Goal: Register for event/course

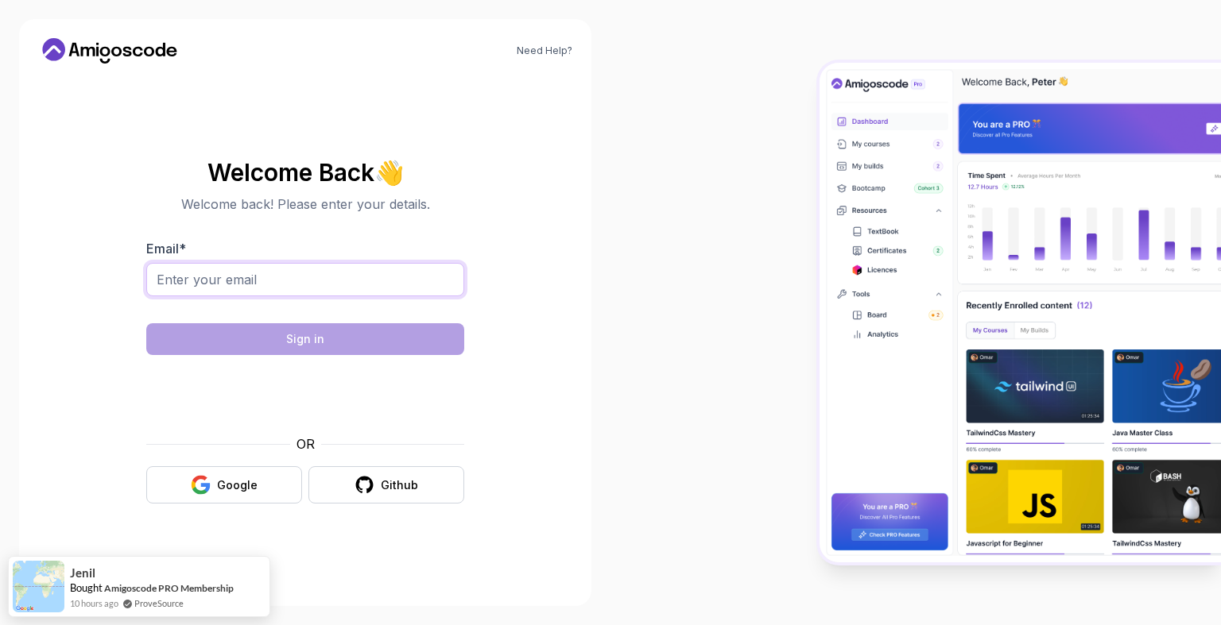
click at [436, 277] on input "Email *" at bounding box center [305, 279] width 318 height 33
type input "[EMAIL_ADDRESS][DOMAIN_NAME]"
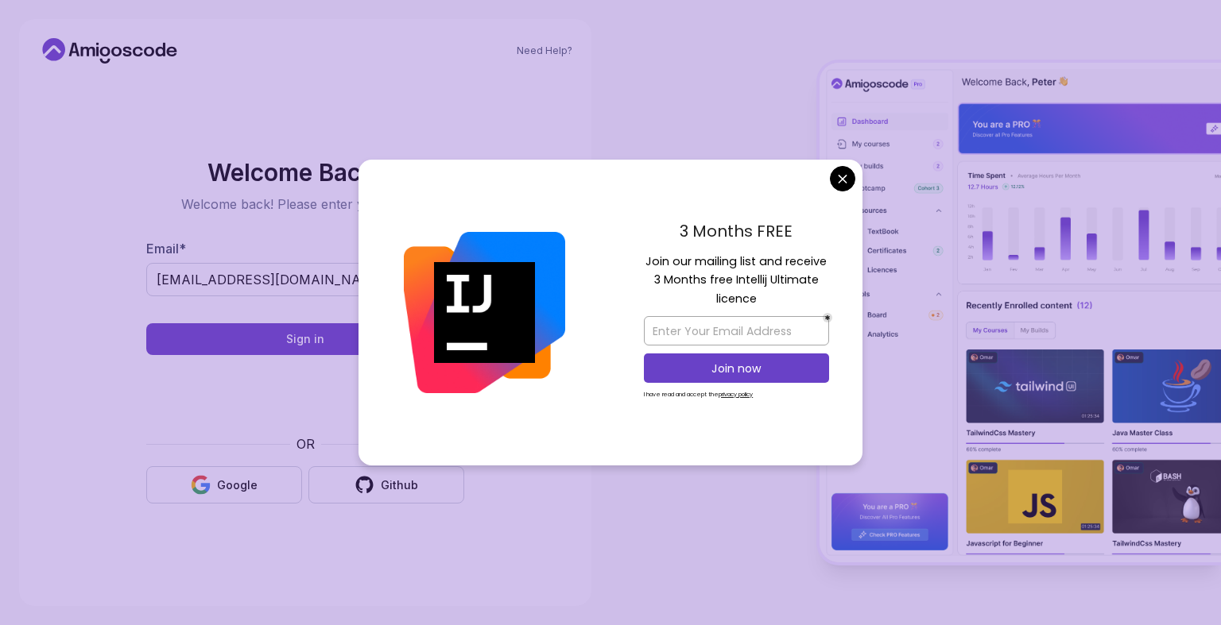
click at [840, 187] on body "Need Help? Welcome Back 👋 Welcome back! Please enter your details. Email * [EMA…" at bounding box center [610, 312] width 1221 height 625
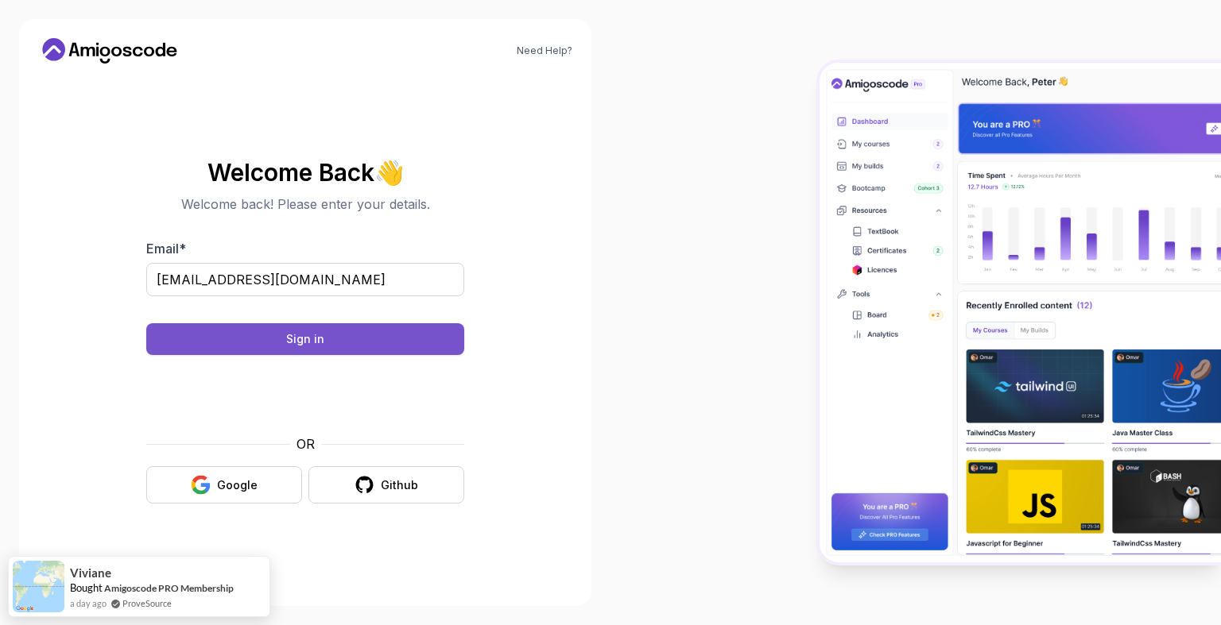
click at [353, 346] on button "Sign in" at bounding box center [305, 339] width 318 height 32
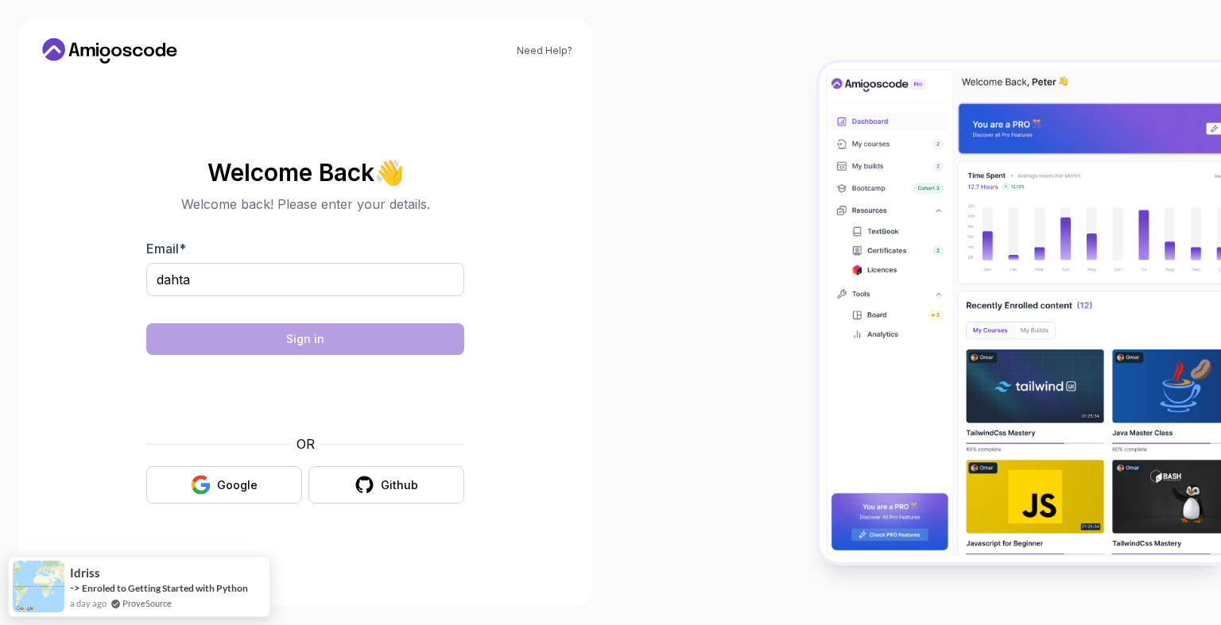
type input "[EMAIL_ADDRESS][DOMAIN_NAME]"
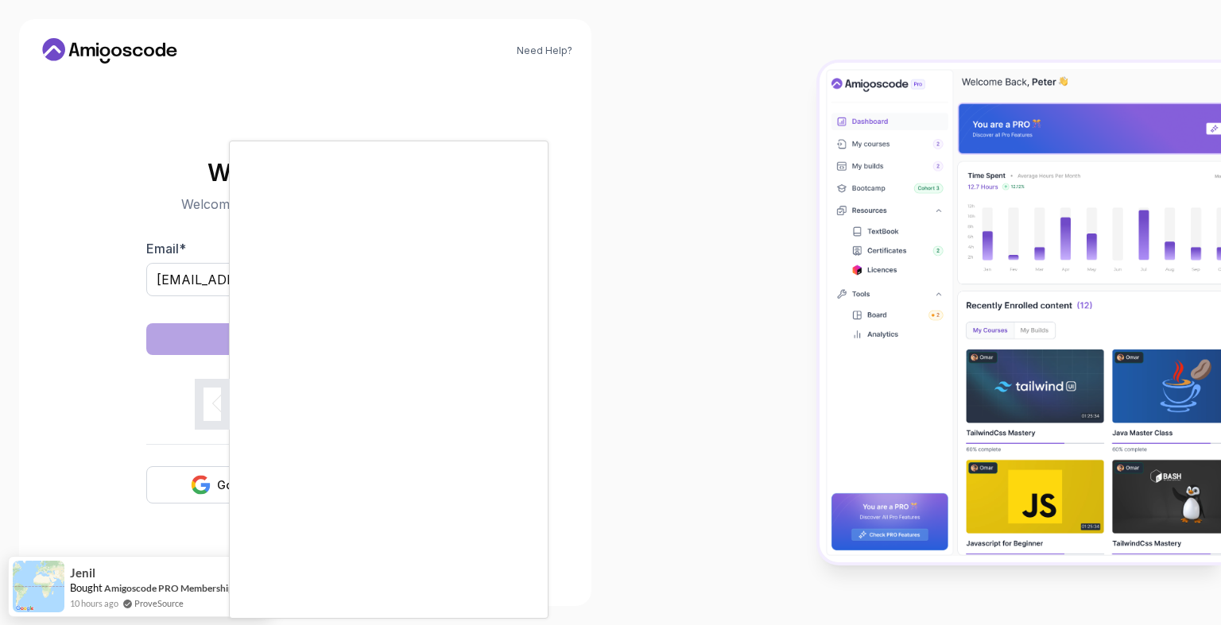
click at [844, 181] on body "Need Help? Welcome Back 👋 Welcome back! Please enter your details. Email * daht…" at bounding box center [610, 312] width 1221 height 625
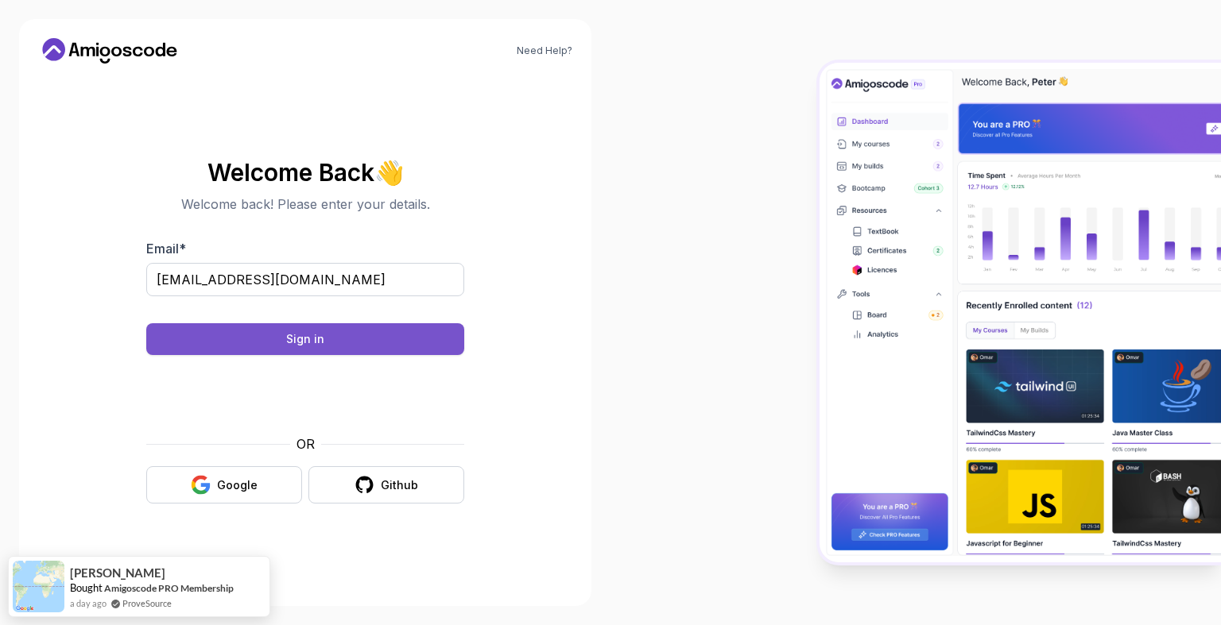
click at [437, 346] on button "Sign in" at bounding box center [305, 339] width 318 height 32
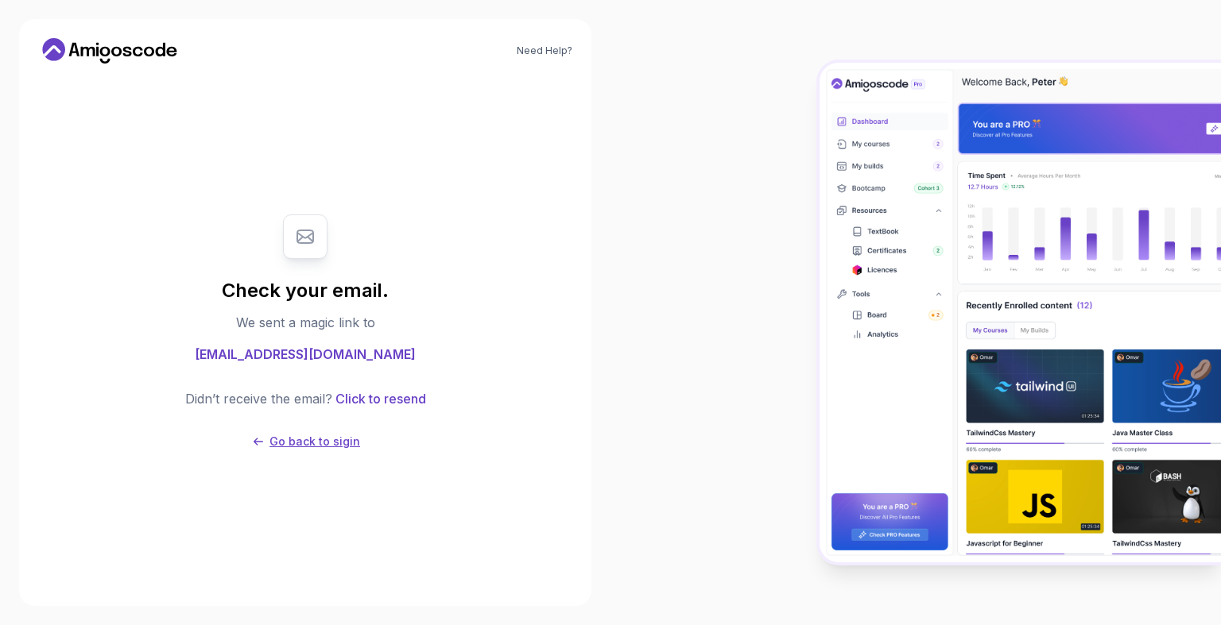
click at [339, 438] on p "Go back to sigin" at bounding box center [314, 442] width 91 height 16
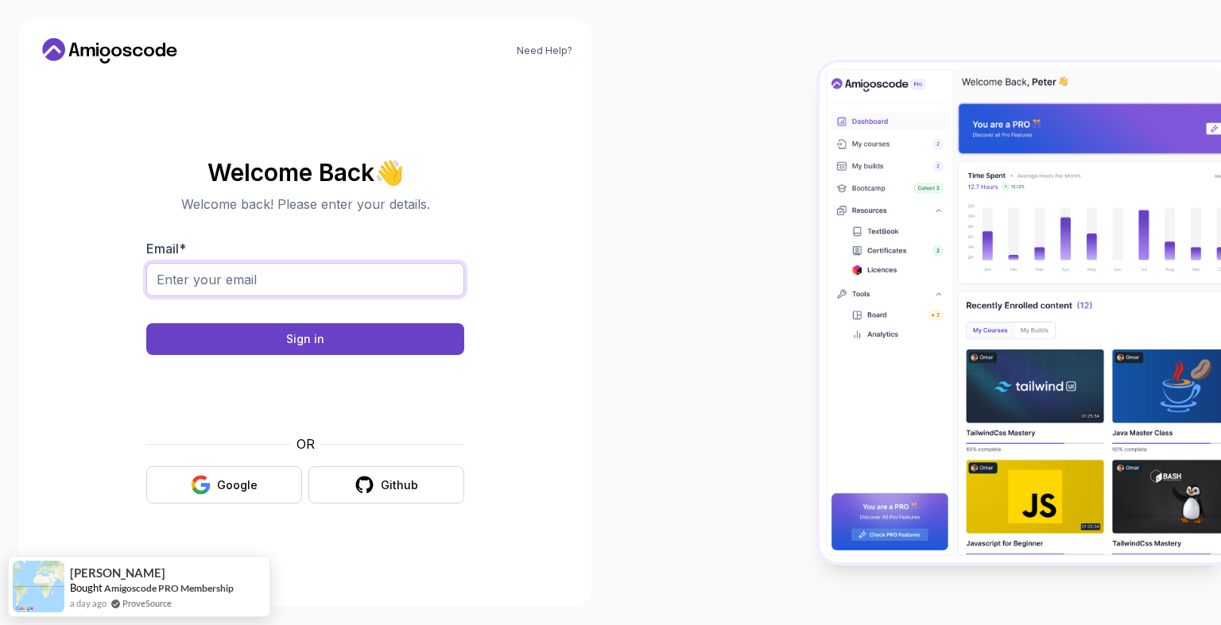
click at [366, 286] on input "Email *" at bounding box center [305, 279] width 318 height 33
type input "[EMAIL_ADDRESS][DOMAIN_NAME]"
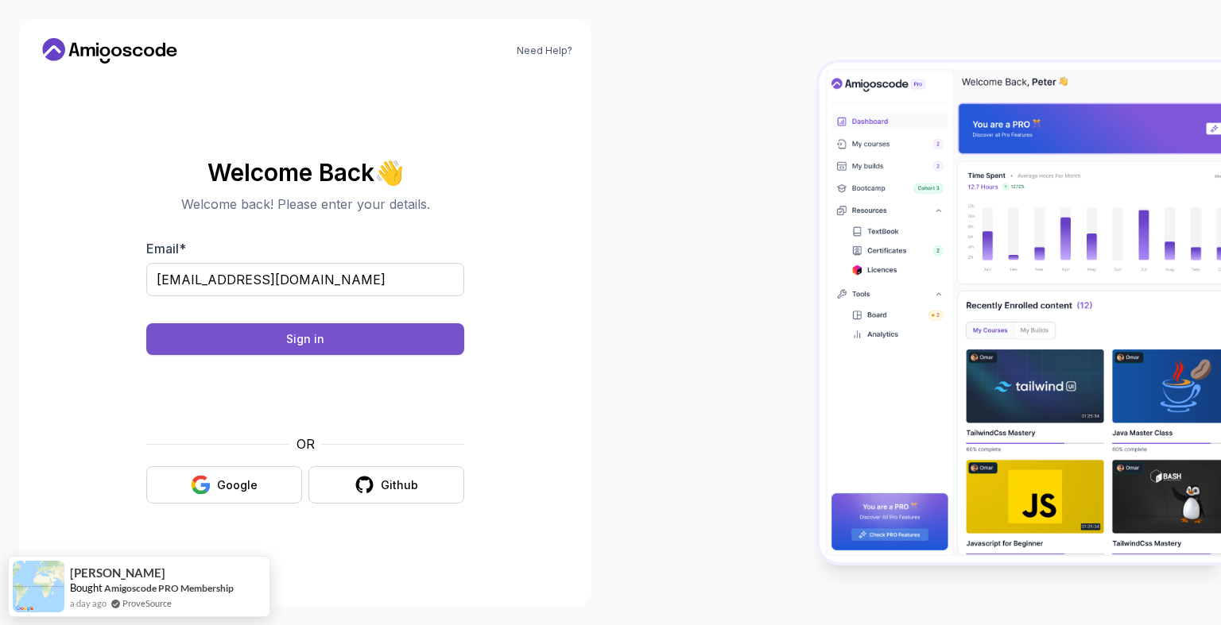
click at [316, 335] on div "Sign in" at bounding box center [305, 339] width 38 height 16
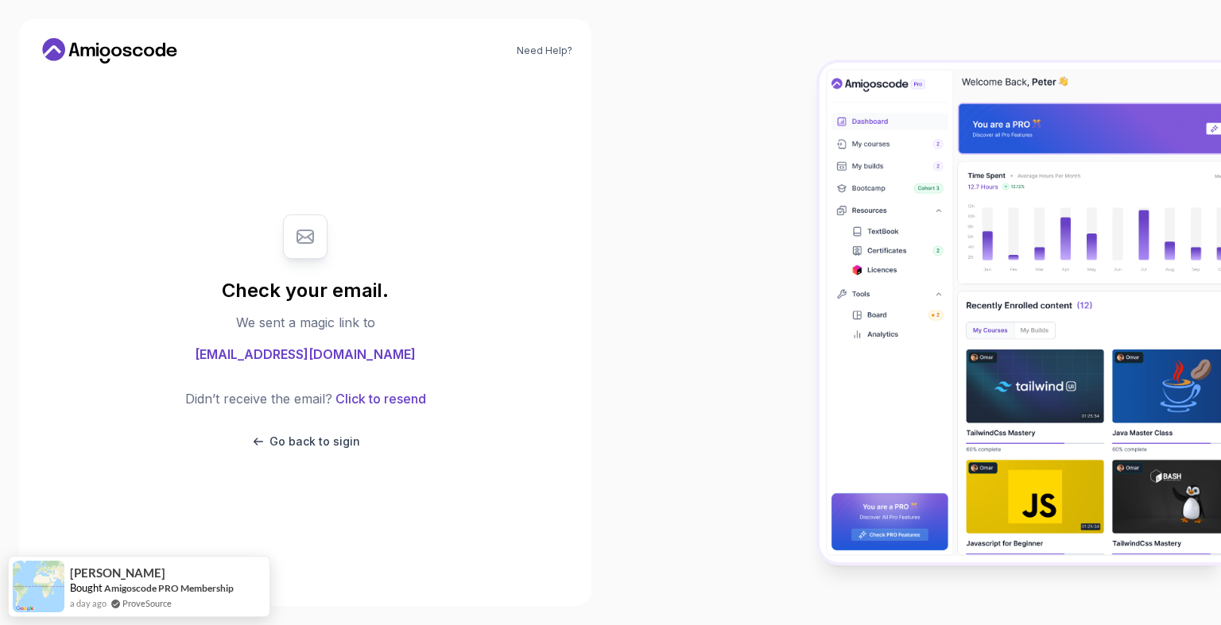
click at [294, 451] on div "Check your email. We sent a magic link to dahtalebabeidy@gmail.com Didn’t recei…" at bounding box center [305, 332] width 318 height 267
click at [300, 439] on p "Go back to sigin" at bounding box center [314, 442] width 91 height 16
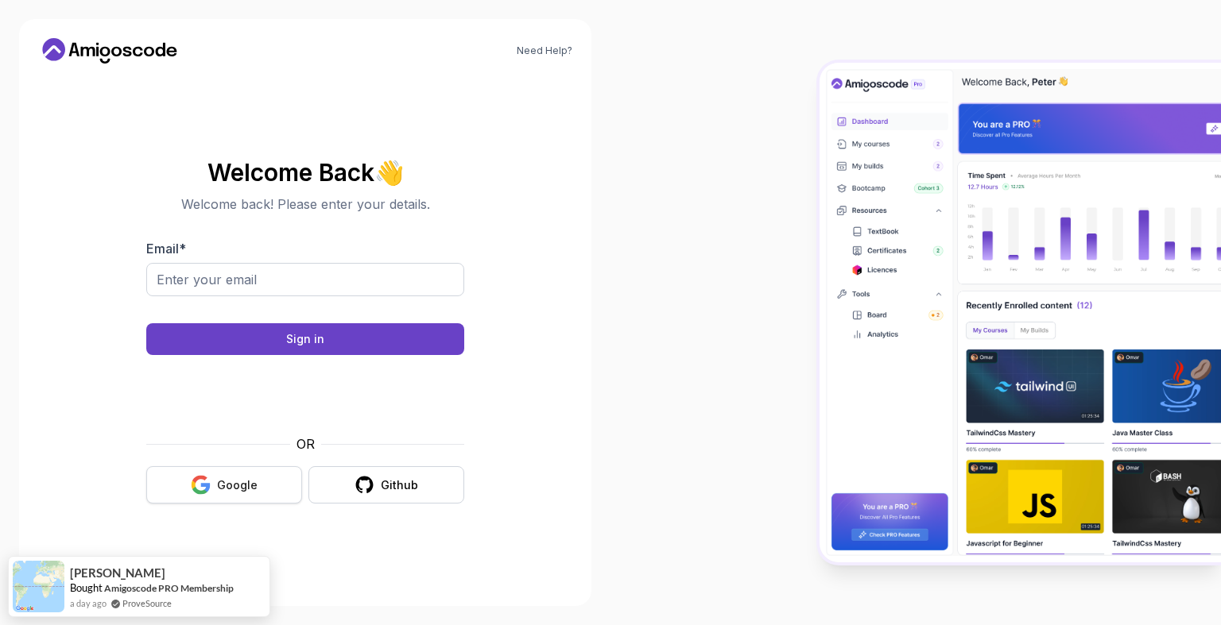
click at [255, 483] on div "Google" at bounding box center [237, 486] width 41 height 16
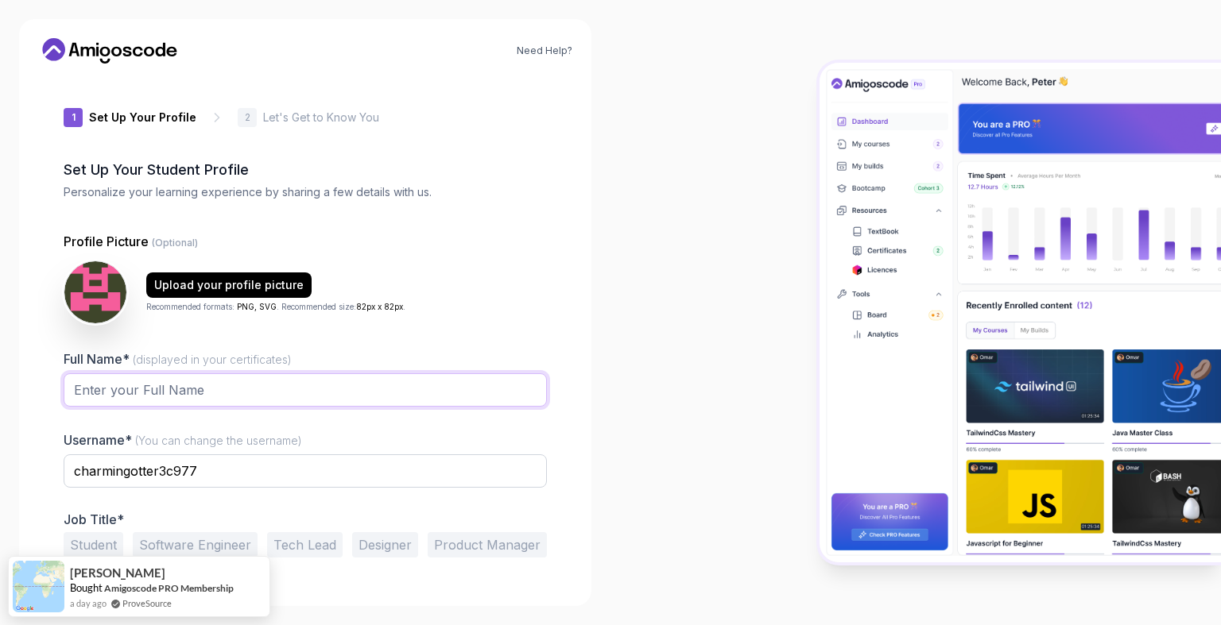
click at [185, 394] on input "Full Name* (displayed in your certificates)" at bounding box center [305, 389] width 483 height 33
drag, startPoint x: 185, startPoint y: 394, endPoint x: 165, endPoint y: 395, distance: 19.9
click at [165, 395] on input "Full Name* (displayed in your certificates)" at bounding box center [305, 389] width 483 height 33
click at [195, 474] on input "charmingotter3c977" at bounding box center [305, 471] width 483 height 33
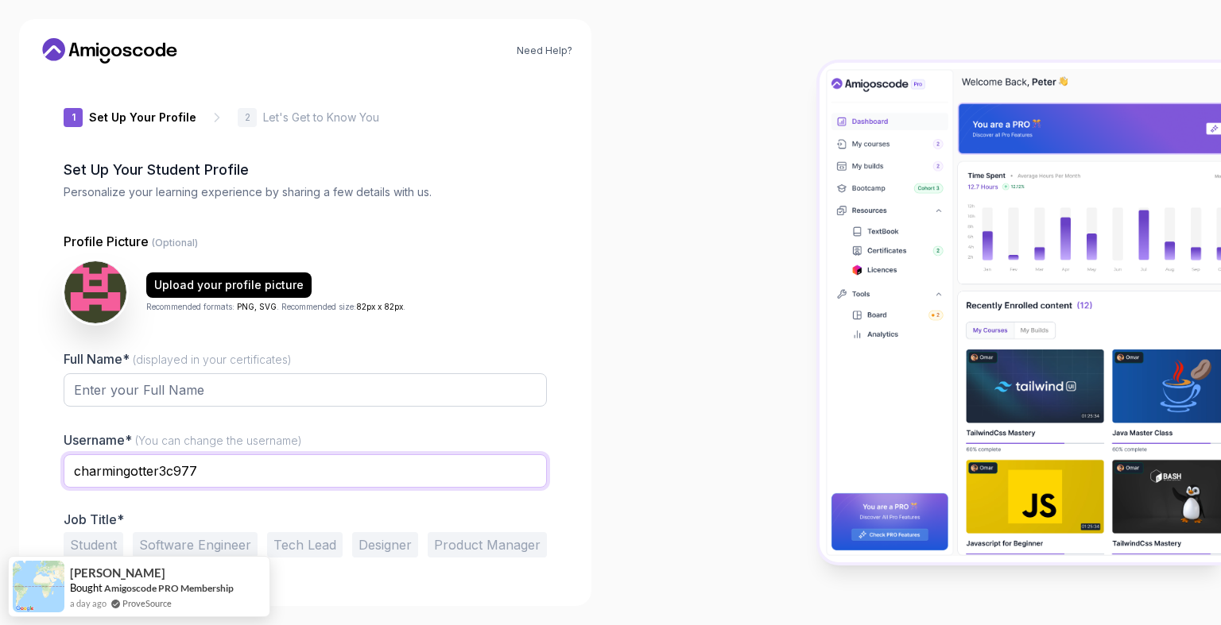
click at [195, 474] on input "charmingotter3c977" at bounding box center [305, 471] width 483 height 33
type input "liveyours23"
click at [204, 384] on input "Full Name* (displayed in your certificates)" at bounding box center [305, 389] width 483 height 33
type input "T"
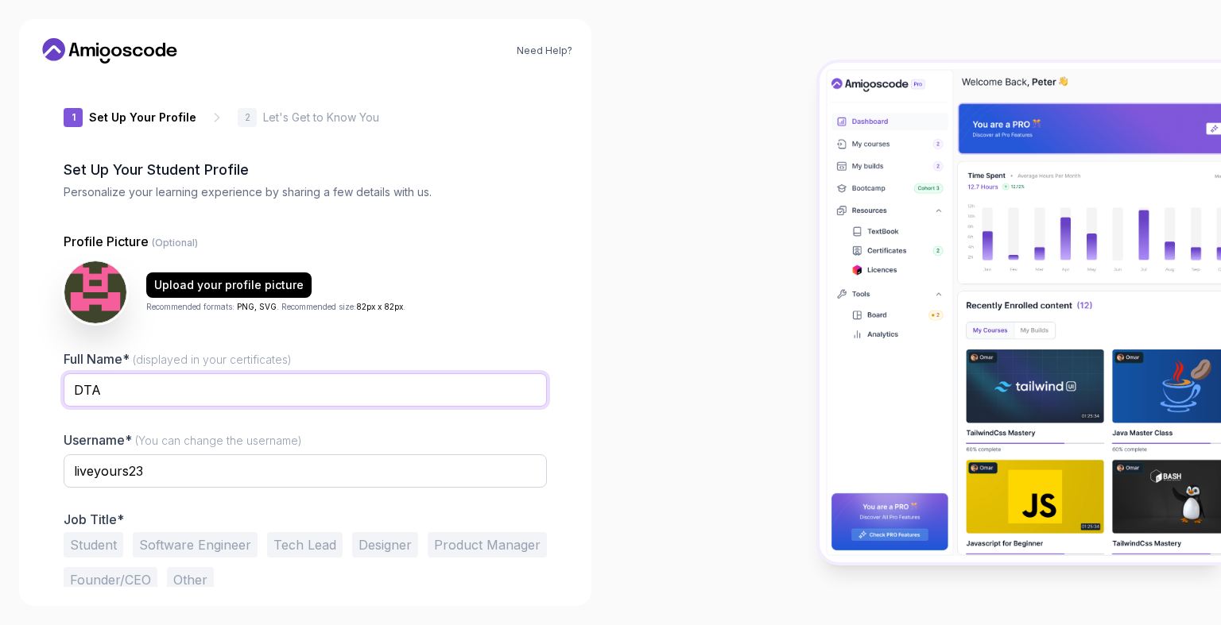
scroll to position [37, 0]
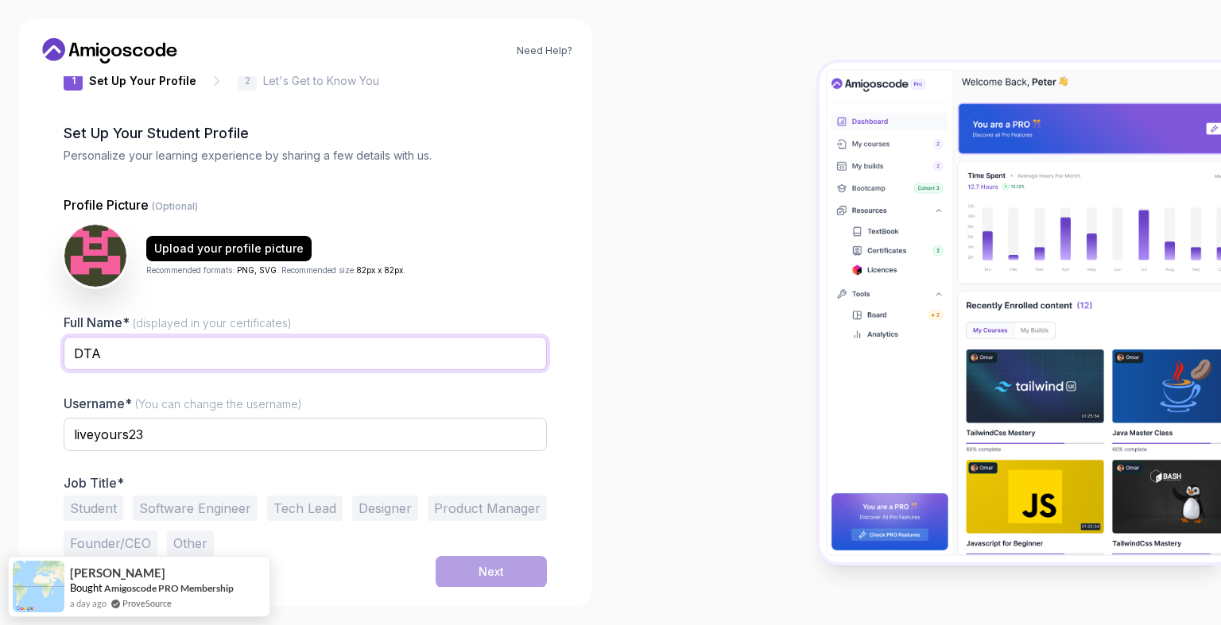
type input "DTA"
click at [100, 509] on button "Student" at bounding box center [94, 508] width 60 height 25
click at [475, 571] on button "Next" at bounding box center [490, 572] width 111 height 32
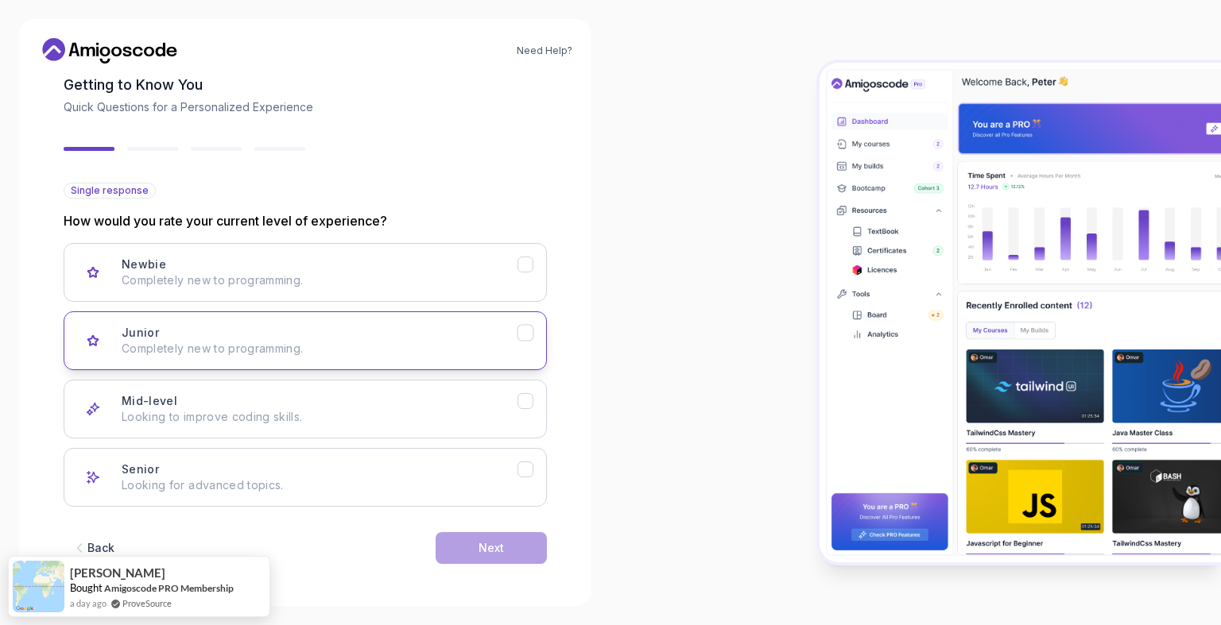
scroll to position [86, 0]
click at [327, 363] on button "Junior Completely new to programming." at bounding box center [305, 340] width 483 height 59
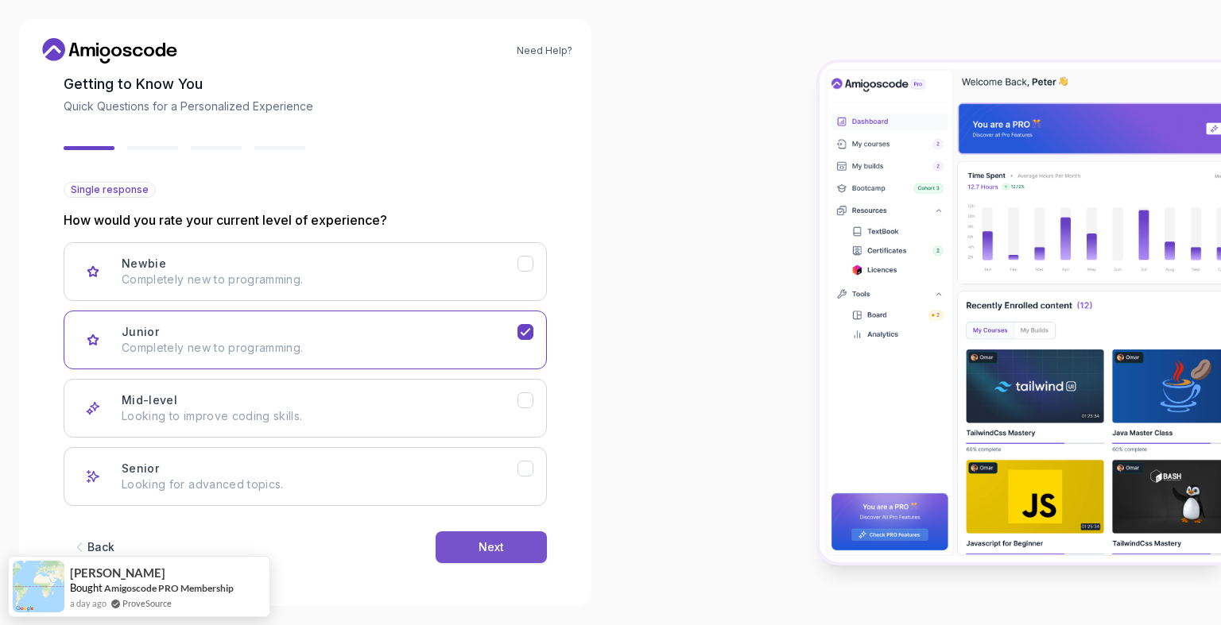
click at [501, 542] on div "Next" at bounding box center [490, 548] width 25 height 16
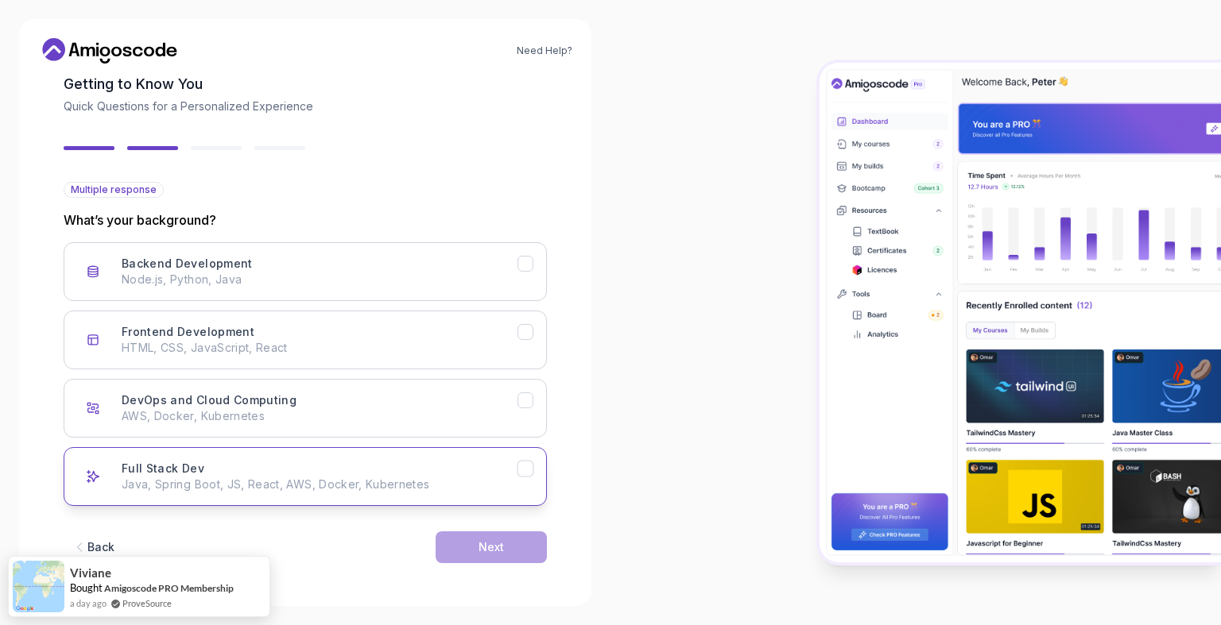
click at [327, 482] on p "Java, Spring Boot, JS, React, AWS, Docker, Kubernetes" at bounding box center [320, 485] width 396 height 16
click at [509, 558] on button "Next" at bounding box center [490, 548] width 111 height 32
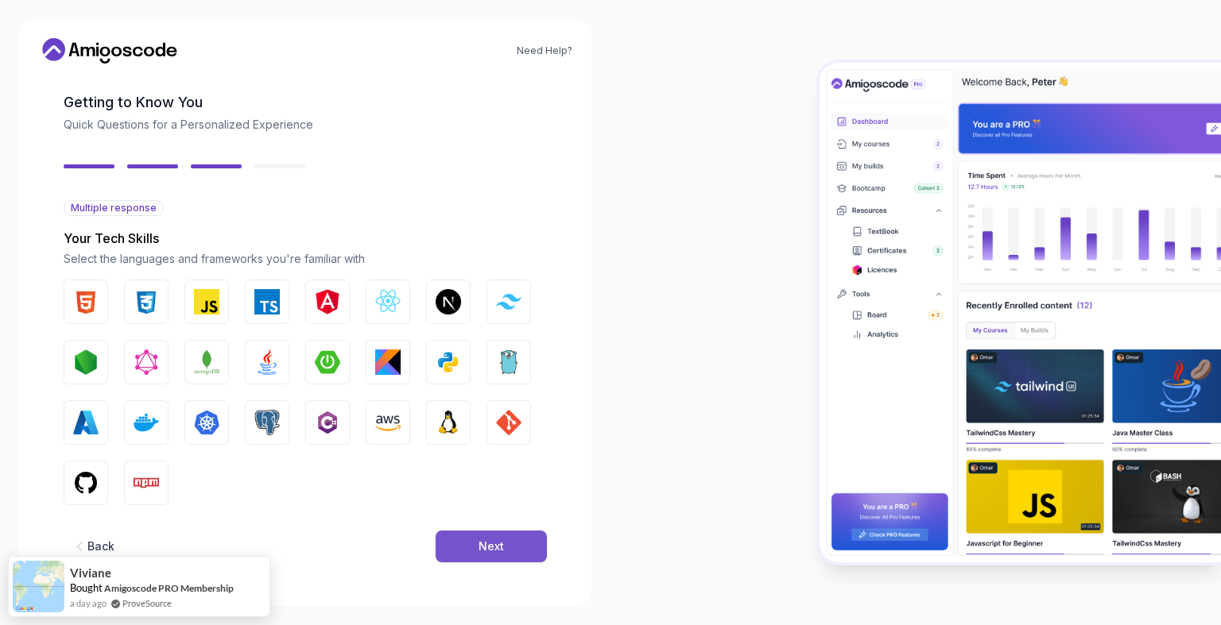
click at [474, 541] on button "Next" at bounding box center [490, 547] width 111 height 32
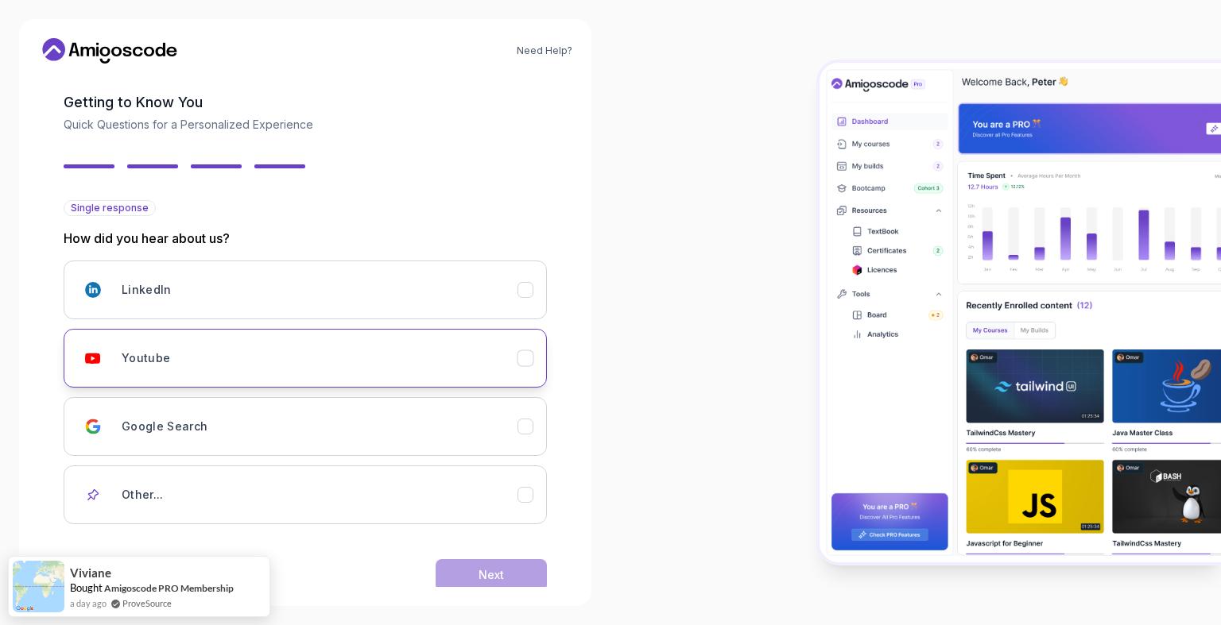
click at [512, 356] on div "Youtube" at bounding box center [320, 358] width 396 height 32
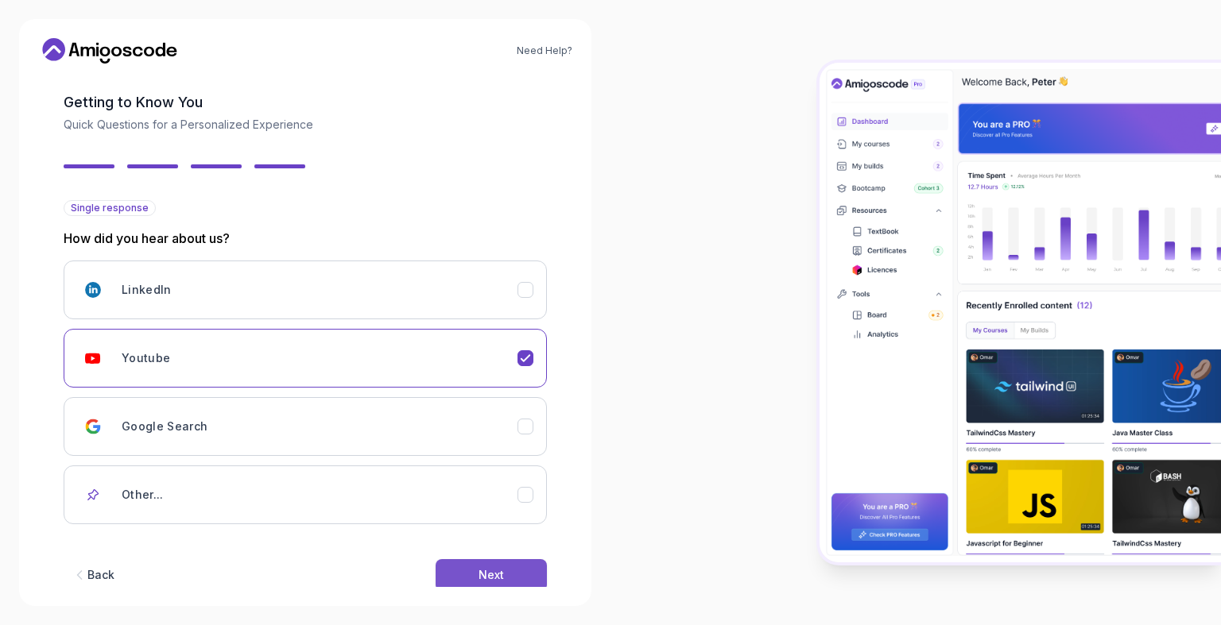
click at [492, 560] on button "Next" at bounding box center [490, 575] width 111 height 32
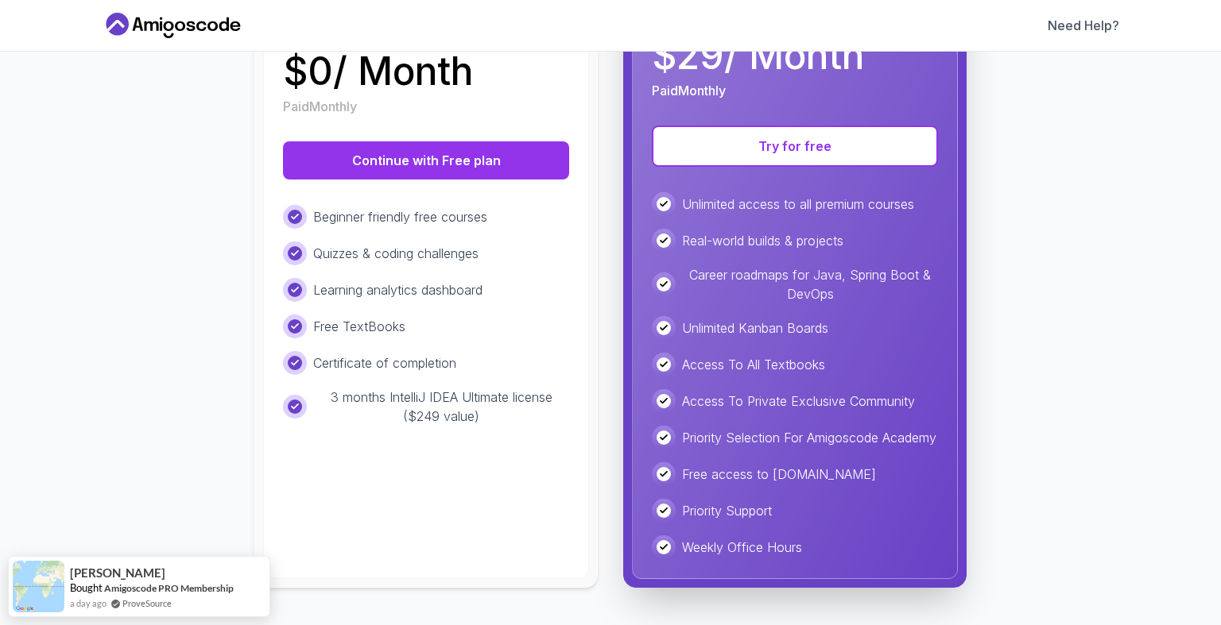
scroll to position [312, 0]
click at [493, 464] on div "Free Ideal for beginners exploring coding and learning the basics for free. $ 0…" at bounding box center [426, 255] width 326 height 645
click at [488, 369] on div "Beginner friendly free courses Quizzes & coding challenges Learning analytics d…" at bounding box center [426, 314] width 286 height 221
click at [708, 336] on div "Unlimited access to all premium courses Real-world builds & projects Career roa…" at bounding box center [795, 375] width 286 height 367
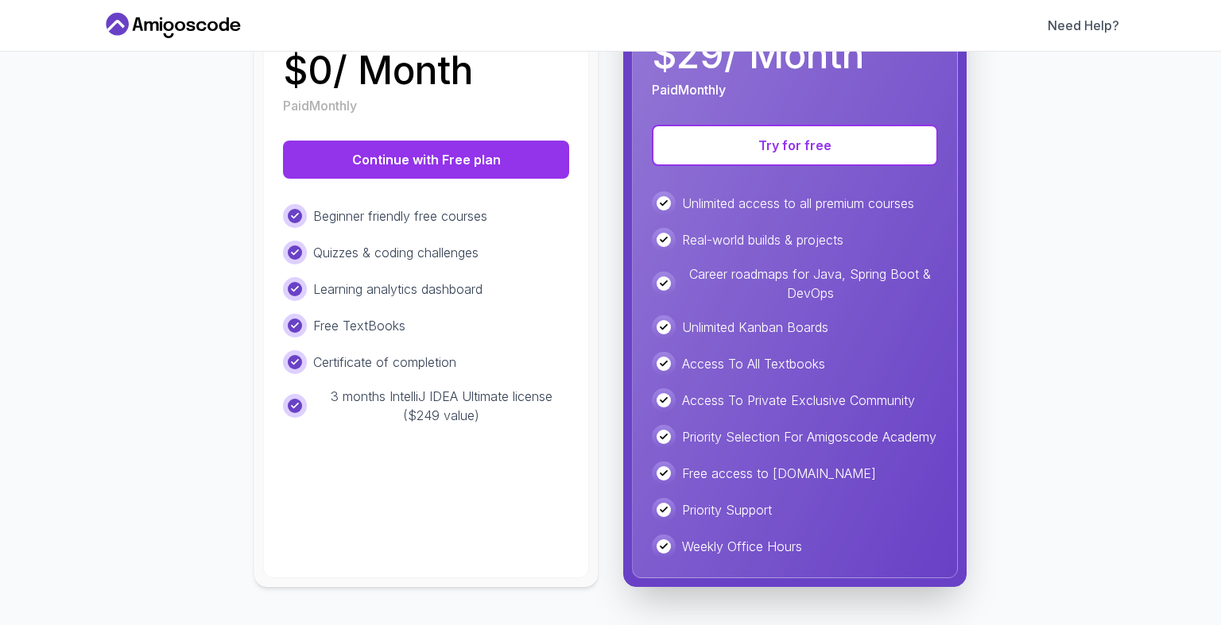
click at [515, 416] on div "Free Ideal for beginners exploring coding and learning the basics for free. $ 0…" at bounding box center [426, 255] width 326 height 645
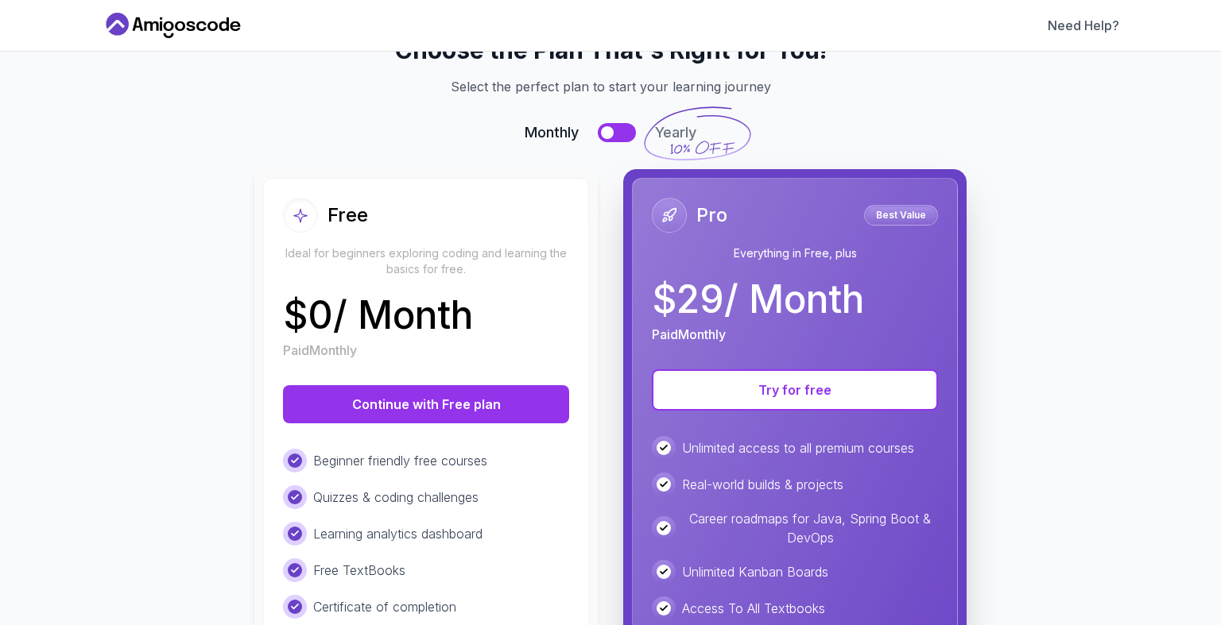
scroll to position [54, 0]
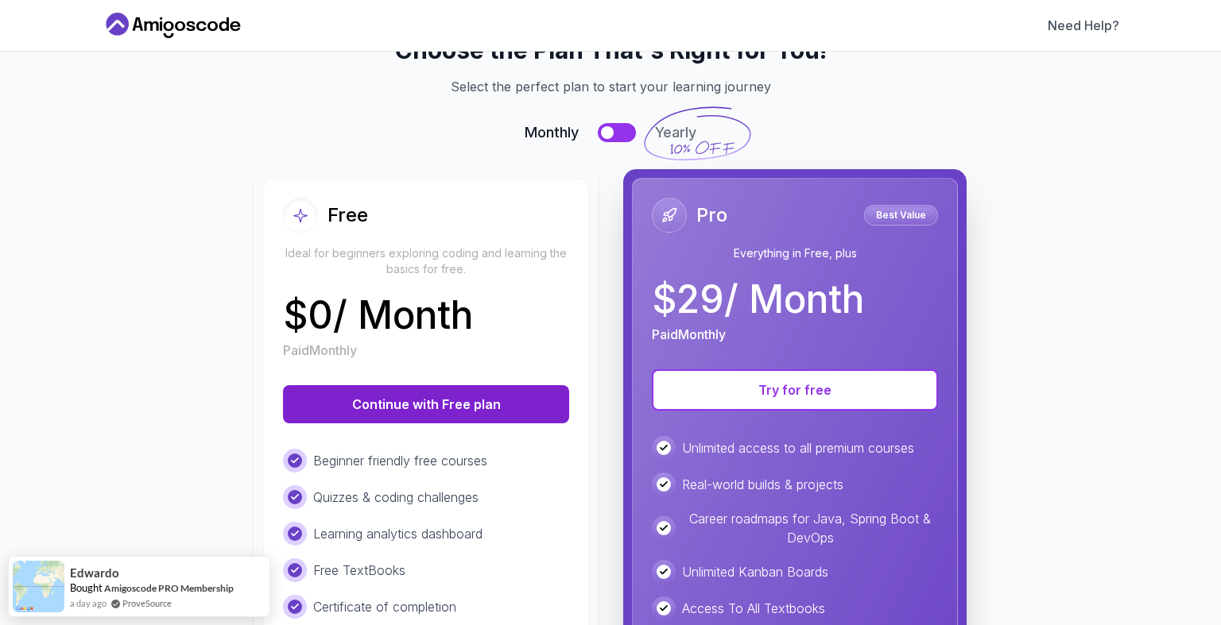
click at [499, 405] on button "Continue with Free plan" at bounding box center [426, 404] width 286 height 38
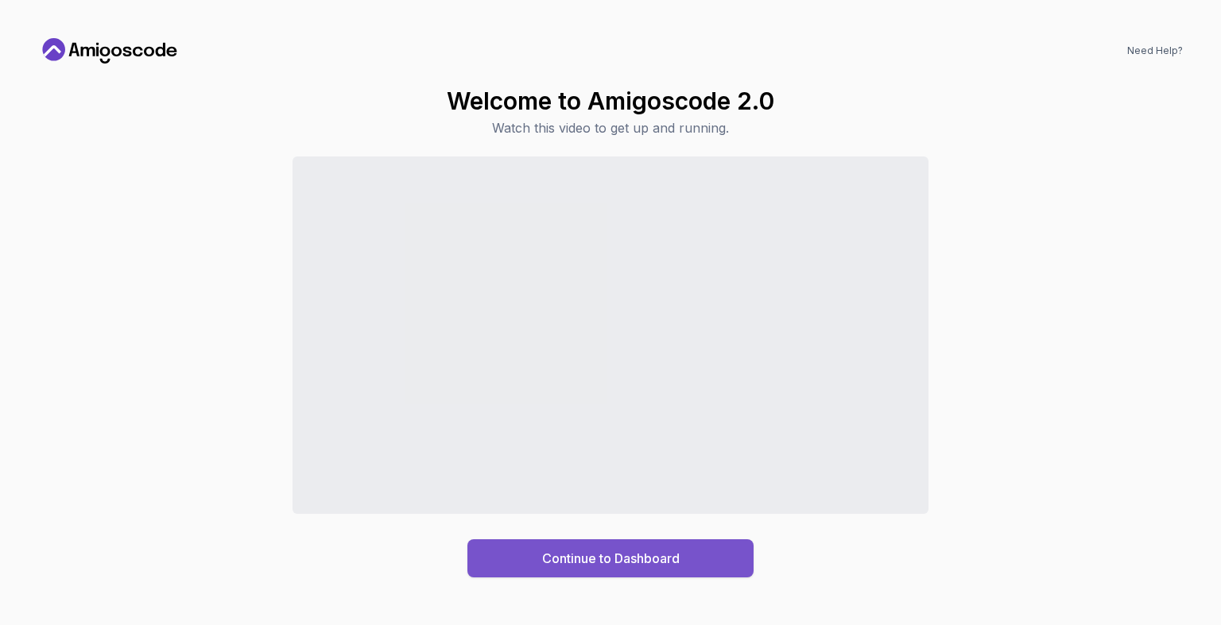
click at [696, 563] on button "Continue to Dashboard" at bounding box center [610, 559] width 286 height 38
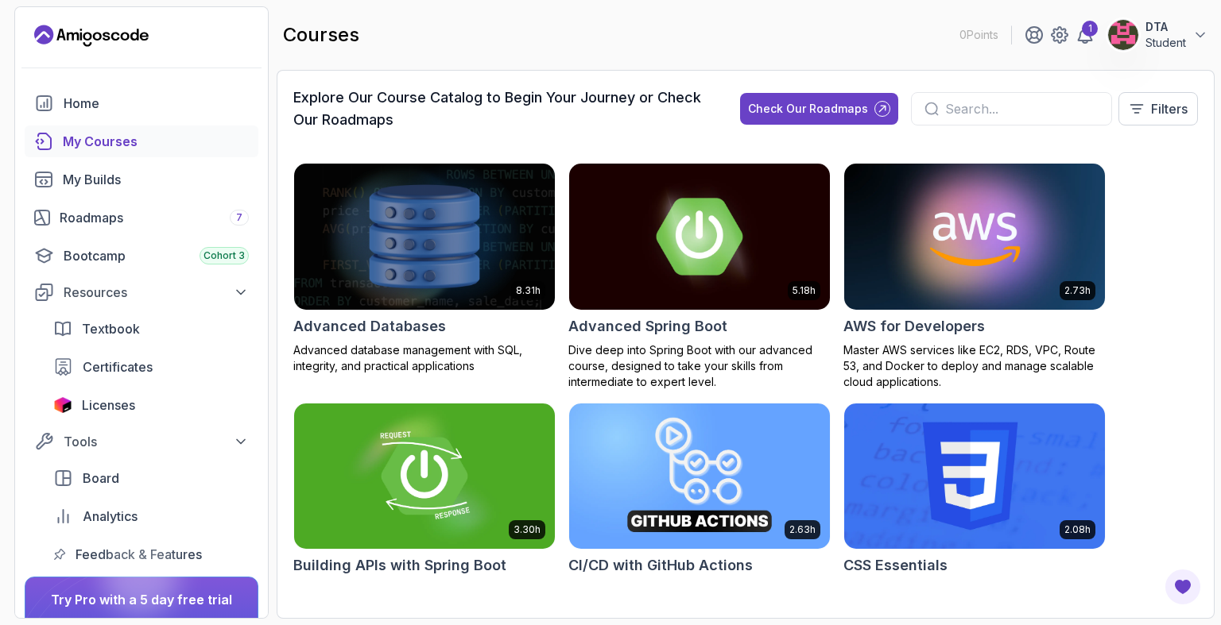
click at [451, 328] on div "Advanced Databases" at bounding box center [424, 326] width 262 height 22
